Goal: Task Accomplishment & Management: Complete application form

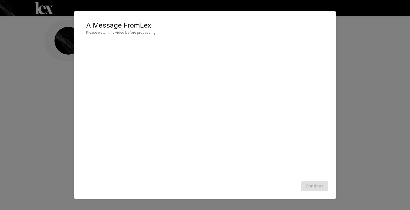
scroll to position [0, 0]
click at [316, 184] on button "Continue" at bounding box center [314, 186] width 27 height 10
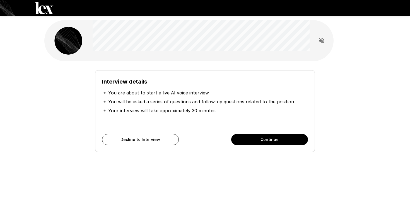
click at [257, 143] on button "Continue" at bounding box center [269, 139] width 77 height 11
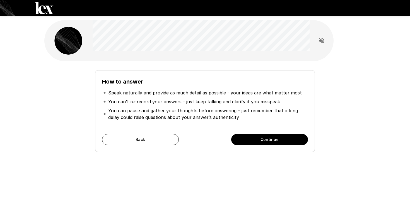
click at [257, 143] on button "Continue" at bounding box center [269, 139] width 77 height 11
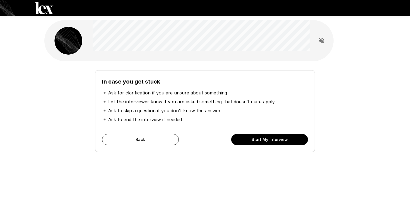
click at [257, 143] on button "Start My Interview" at bounding box center [269, 139] width 77 height 11
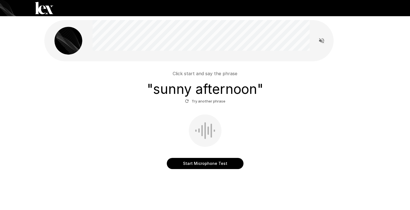
click at [188, 165] on button "Start Microphone Test" at bounding box center [205, 163] width 77 height 11
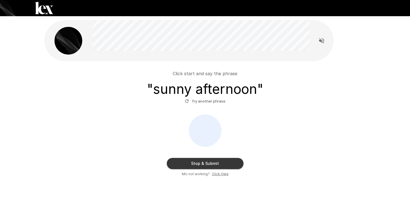
click at [197, 101] on button "Try another phrase" at bounding box center [205, 101] width 43 height 9
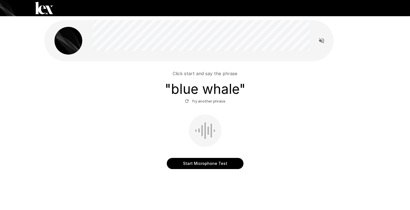
click at [201, 163] on button "Start Microphone Test" at bounding box center [205, 163] width 77 height 11
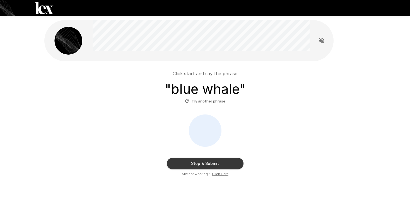
click at [201, 162] on button "Stop & Submit" at bounding box center [205, 163] width 77 height 11
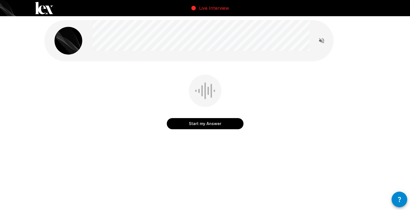
click at [199, 123] on button "Start my Answer" at bounding box center [205, 123] width 77 height 11
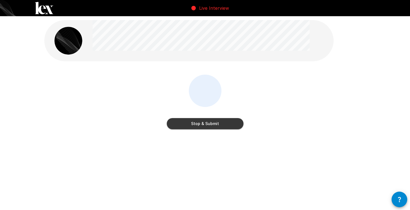
click at [200, 124] on button "Stop & Submit" at bounding box center [205, 123] width 77 height 11
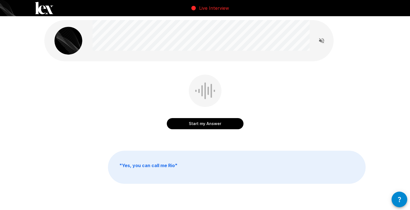
click at [196, 127] on button "Start my Answer" at bounding box center [205, 123] width 77 height 11
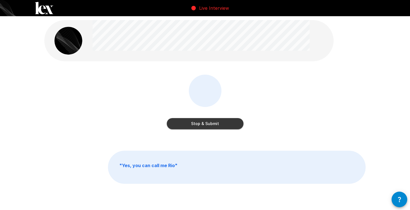
click at [196, 127] on button "Stop & Submit" at bounding box center [205, 123] width 77 height 11
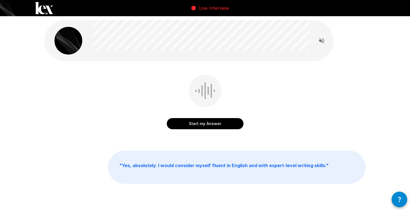
click at [196, 127] on button "Start my Answer" at bounding box center [205, 123] width 77 height 11
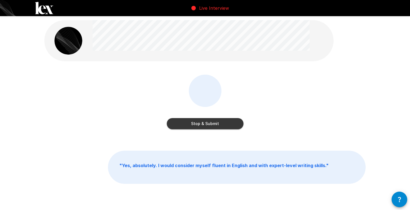
click at [196, 127] on button "Stop & Submit" at bounding box center [205, 123] width 77 height 11
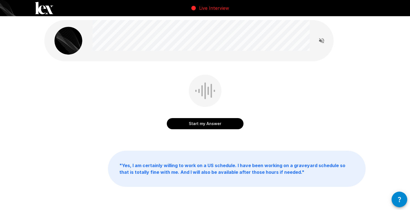
click at [198, 126] on button "Start my Answer" at bounding box center [205, 123] width 77 height 11
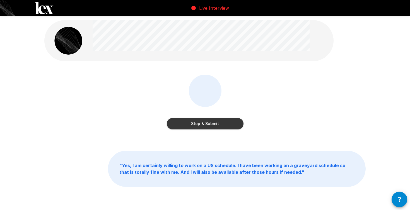
click at [198, 126] on button "Stop & Submit" at bounding box center [205, 123] width 77 height 11
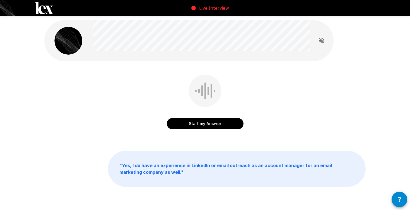
click at [198, 126] on button "Start my Answer" at bounding box center [205, 123] width 77 height 11
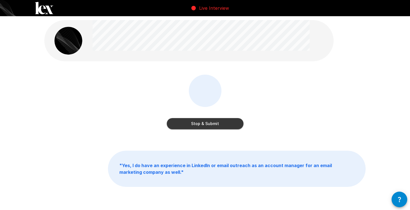
click at [196, 121] on button "Stop & Submit" at bounding box center [205, 123] width 77 height 11
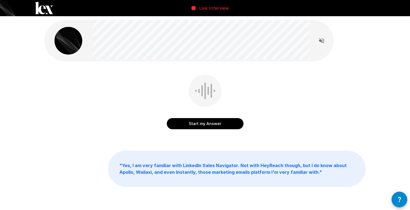
click at [190, 123] on button "Start my Answer" at bounding box center [205, 123] width 77 height 11
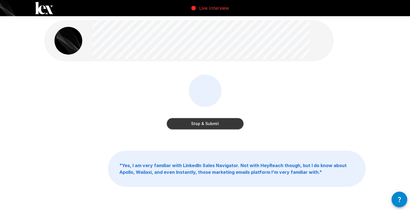
click at [190, 125] on button "Stop & Submit" at bounding box center [205, 123] width 77 height 11
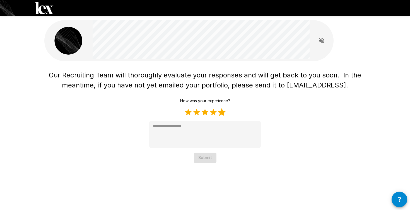
click at [221, 114] on label "5 Stars" at bounding box center [222, 112] width 8 height 8
type textarea "*"
click at [204, 157] on button "Submit" at bounding box center [205, 158] width 23 height 10
